Goal: Contribute content

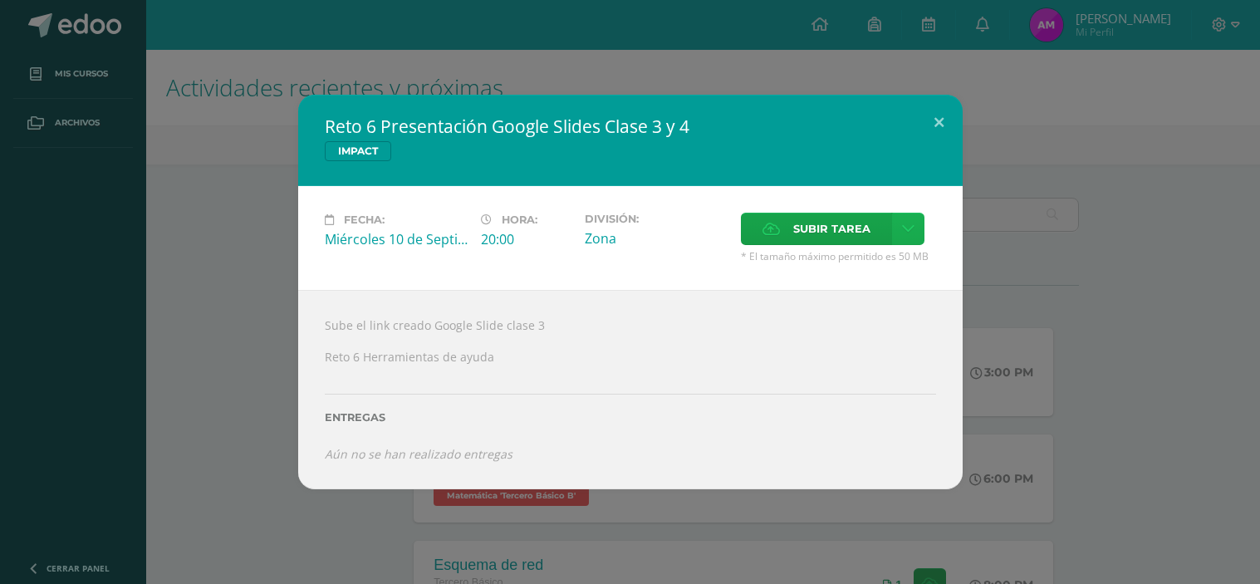
scroll to position [415, 0]
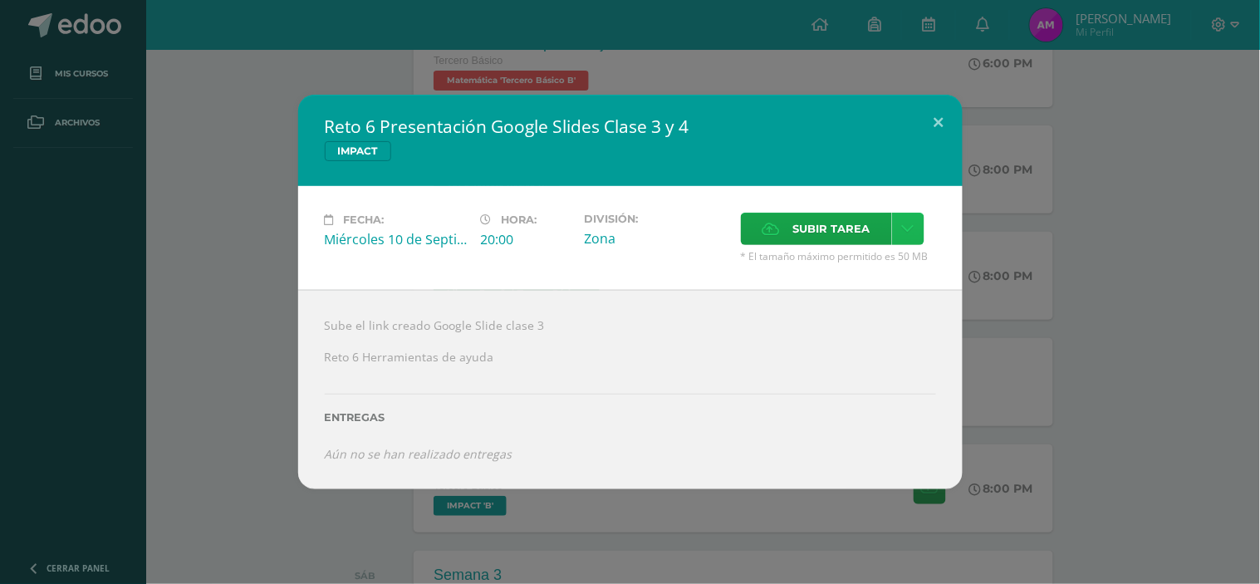
click at [916, 213] on link at bounding box center [908, 229] width 32 height 32
click at [778, 263] on link "Subir enlace" at bounding box center [851, 257] width 166 height 26
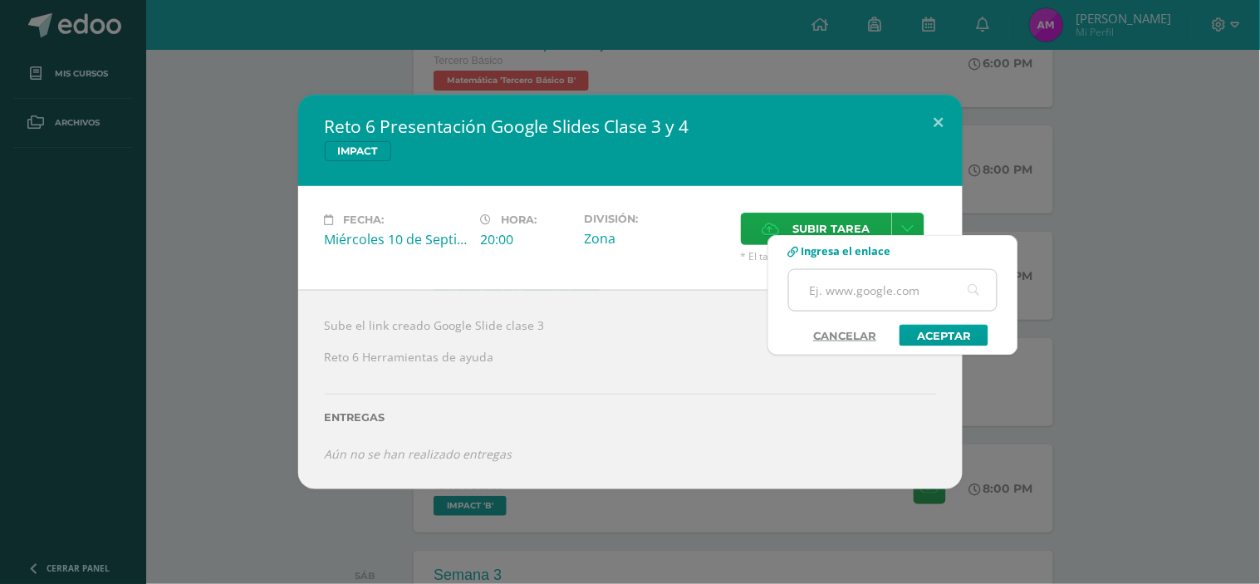
click at [852, 286] on input "text" at bounding box center [893, 290] width 208 height 41
paste input "https://docs.google.com/presentation/d/152TbCxDy9q6YXqpZzUGpL2gawu-mmMPZv2PgaYI…"
type input "https://docs.google.com/presentation/d/152TbCxDy9q6YXqpZzUGpL2gawu-mmMPZv2PgaYI…"
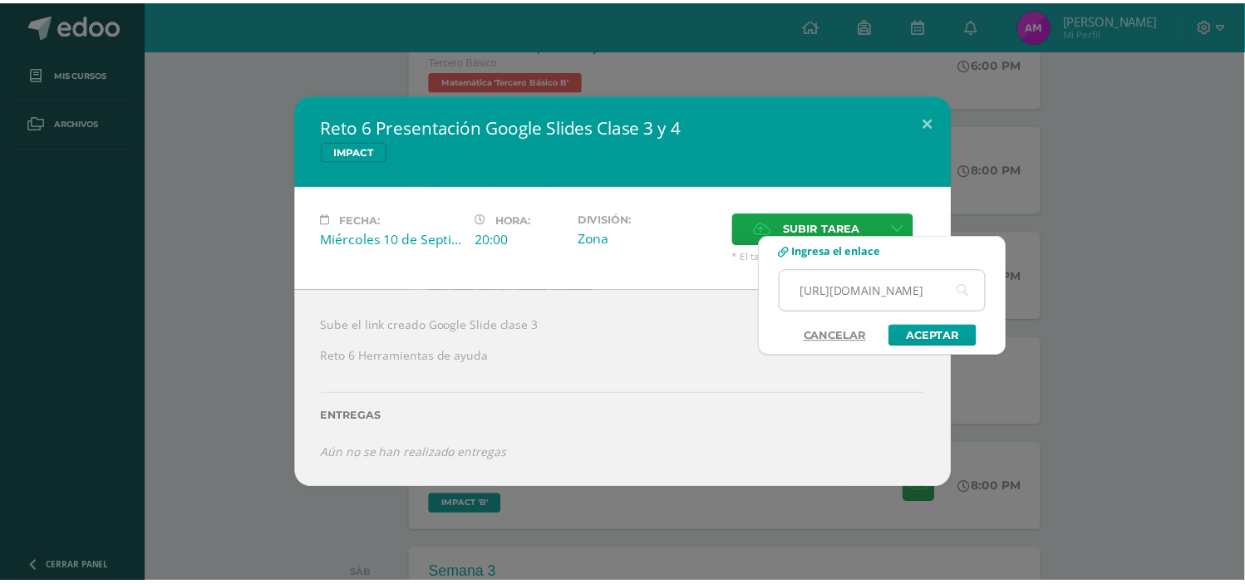
scroll to position [0, 0]
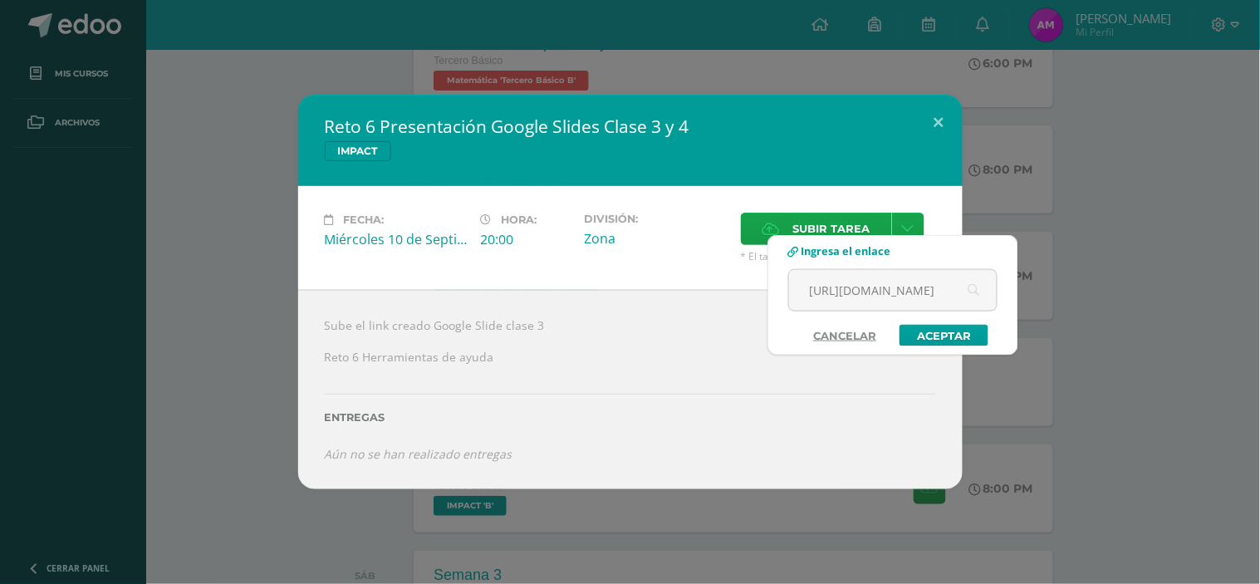
click at [923, 356] on div "Subir enlace Ingresa el enlace Cancelar Aceptar" at bounding box center [893, 295] width 251 height 120
click at [924, 335] on link "Aceptar" at bounding box center [944, 336] width 89 height 22
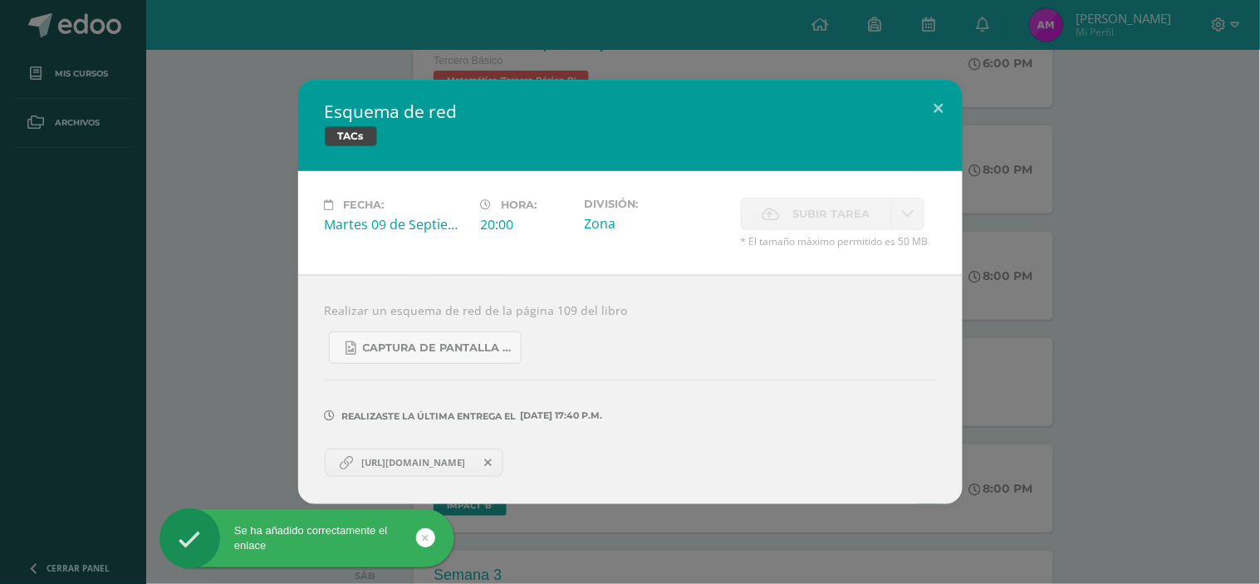
click at [1211, 327] on div "Esquema de red TACs Fecha: Martes 09 de Septiembre Hora: 20:00 División: Zona S…" at bounding box center [630, 292] width 1247 height 424
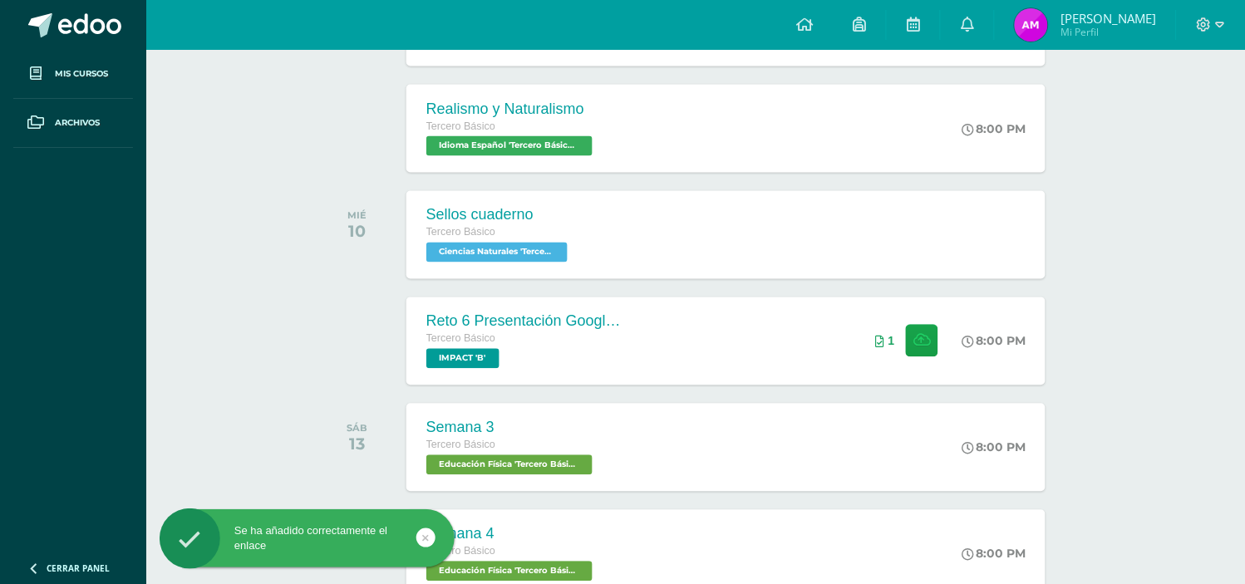
scroll to position [563, 0]
